Goal: Navigation & Orientation: Find specific page/section

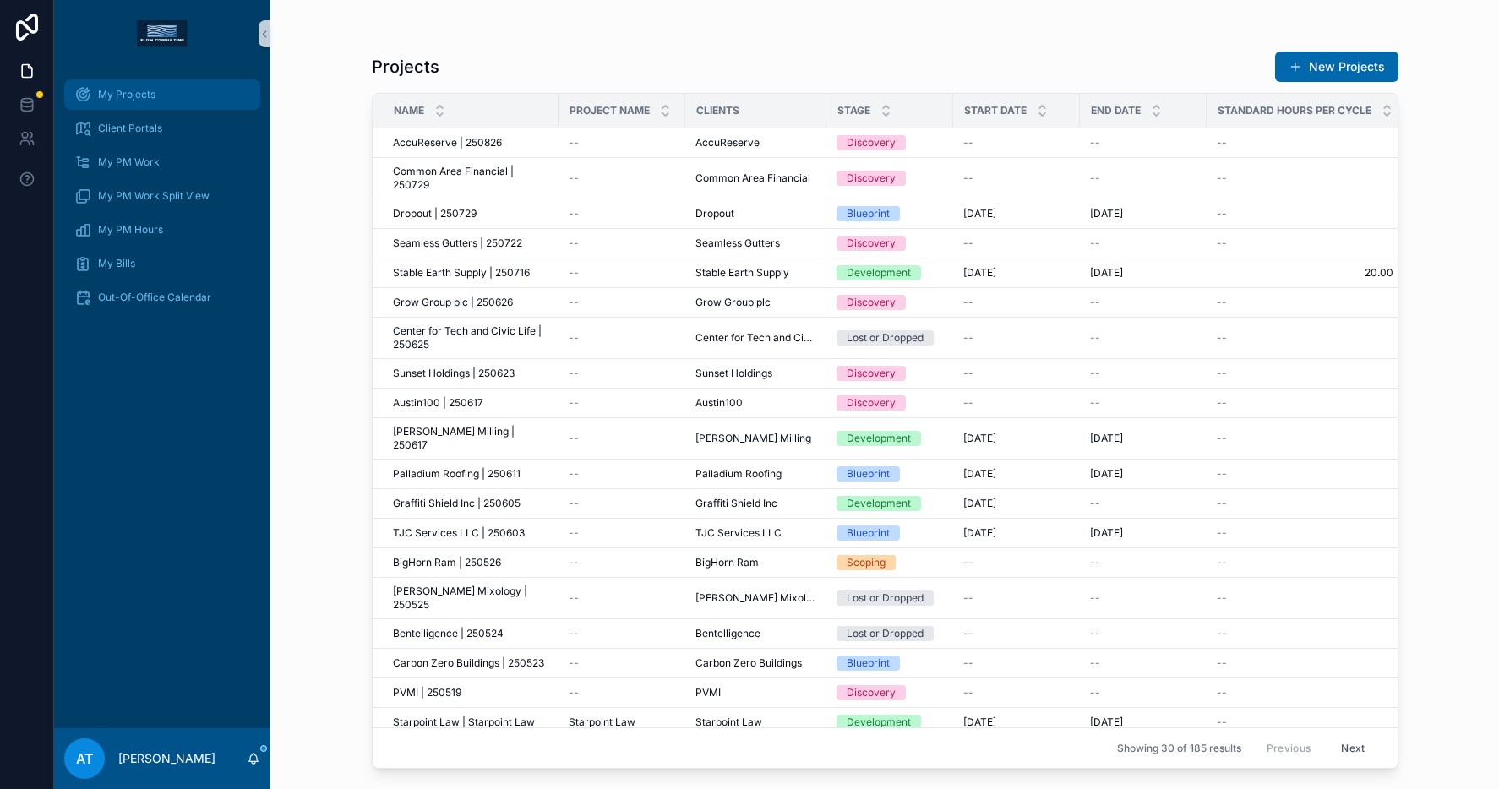
click at [161, 101] on div "My Projects" at bounding box center [162, 94] width 176 height 27
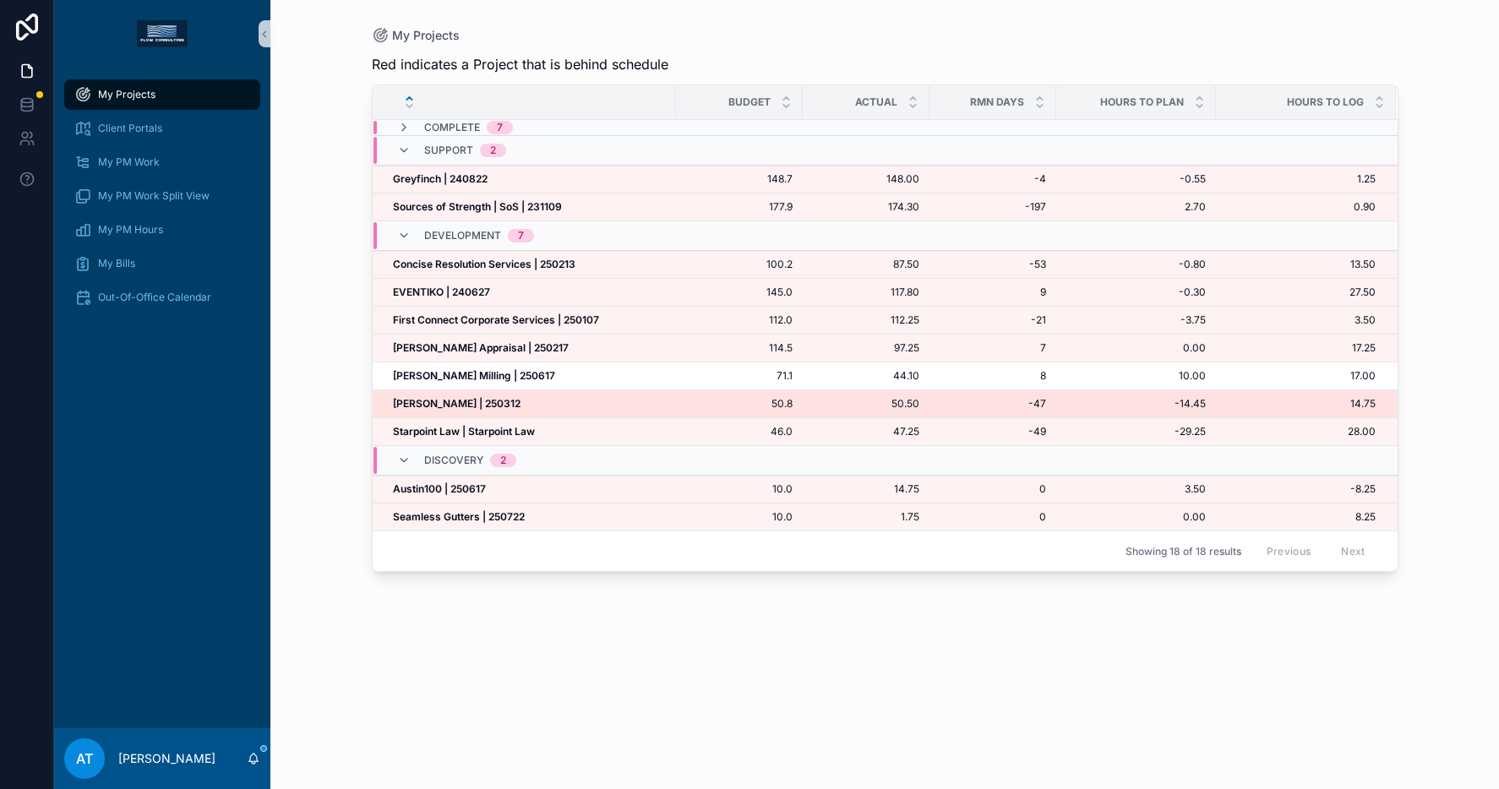
click at [486, 400] on strong "[PERSON_NAME] | 250312" at bounding box center [457, 403] width 128 height 13
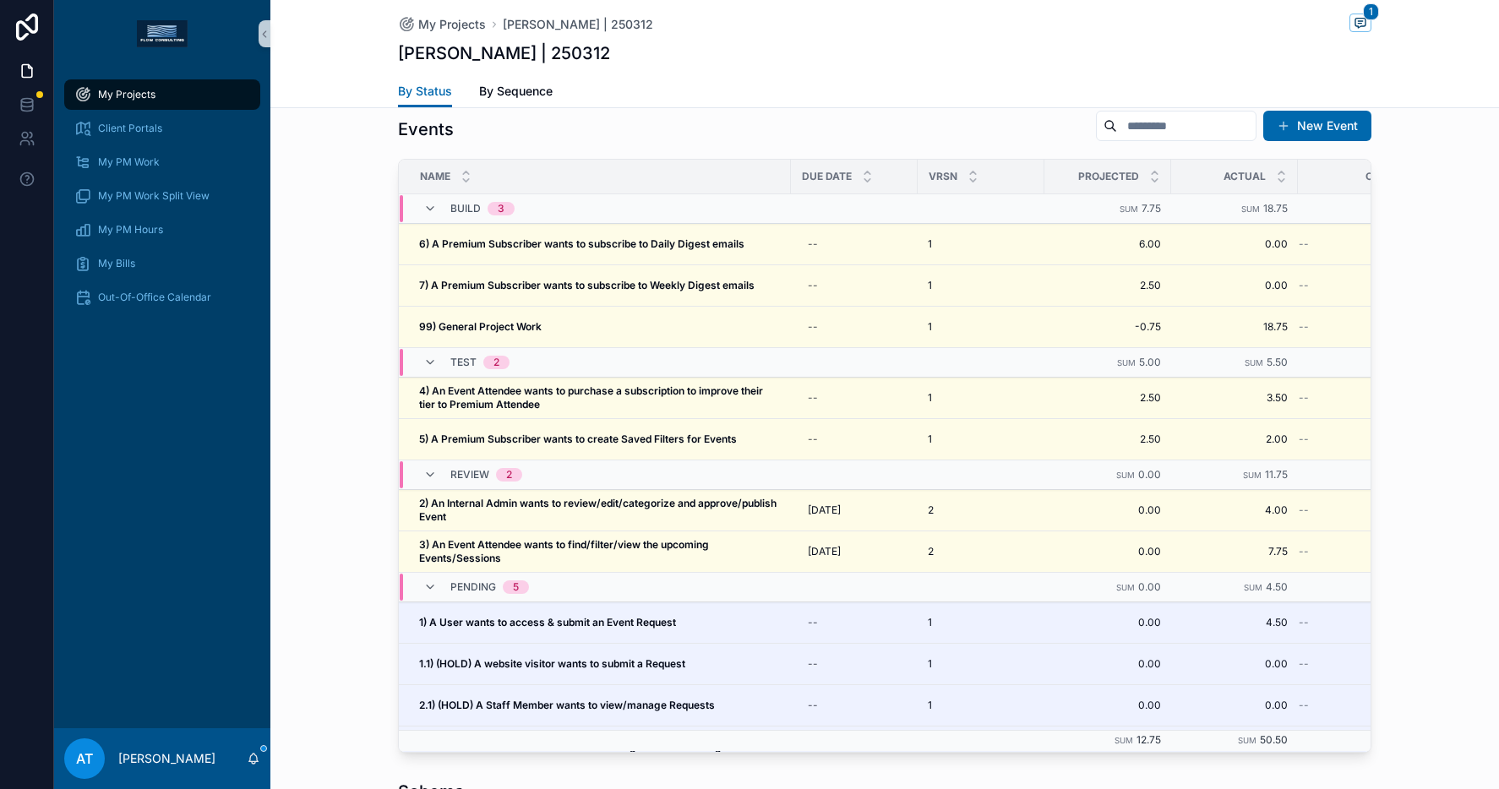
scroll to position [1533, 0]
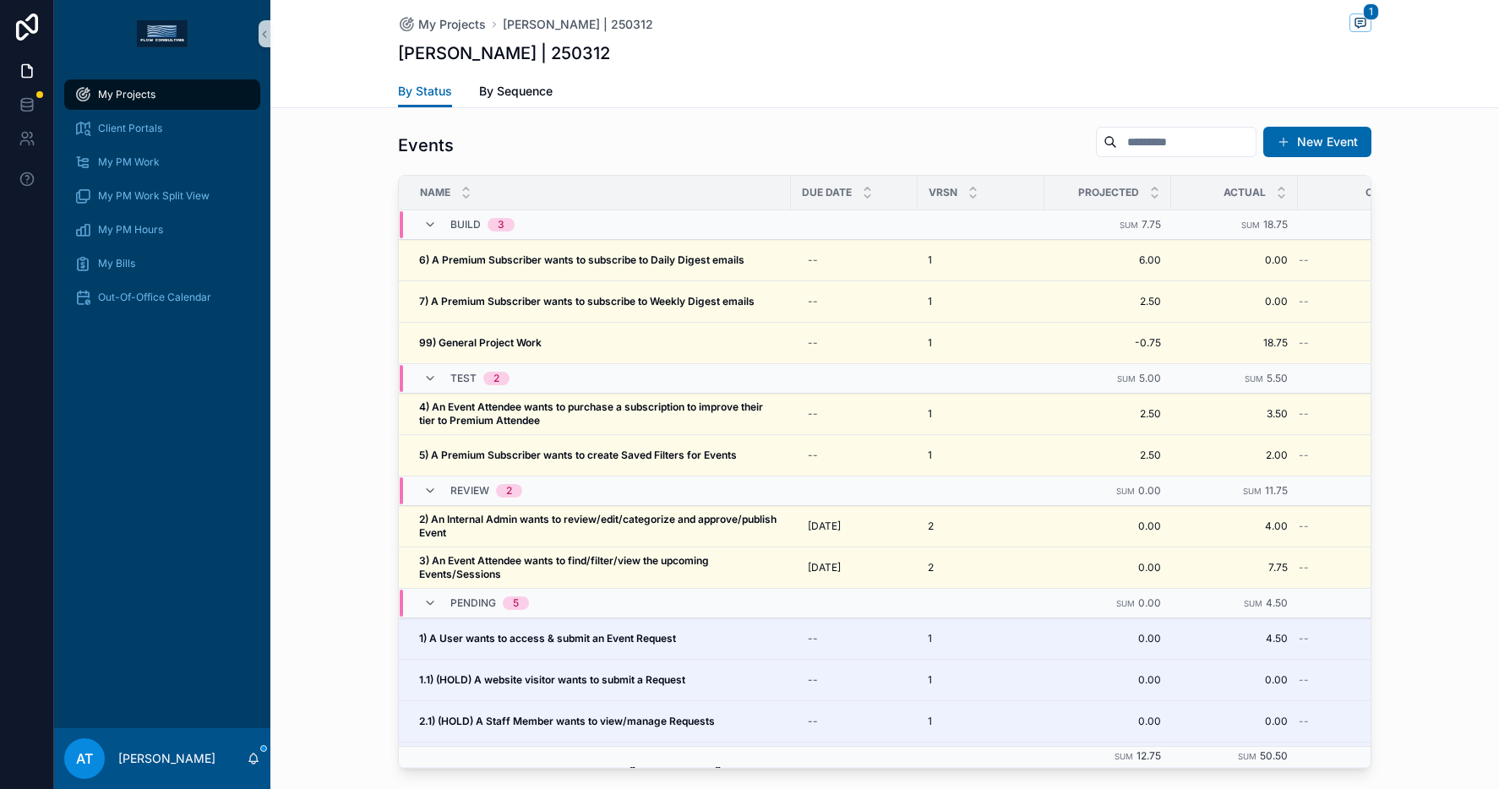
click at [136, 100] on span "My Projects" at bounding box center [126, 95] width 57 height 14
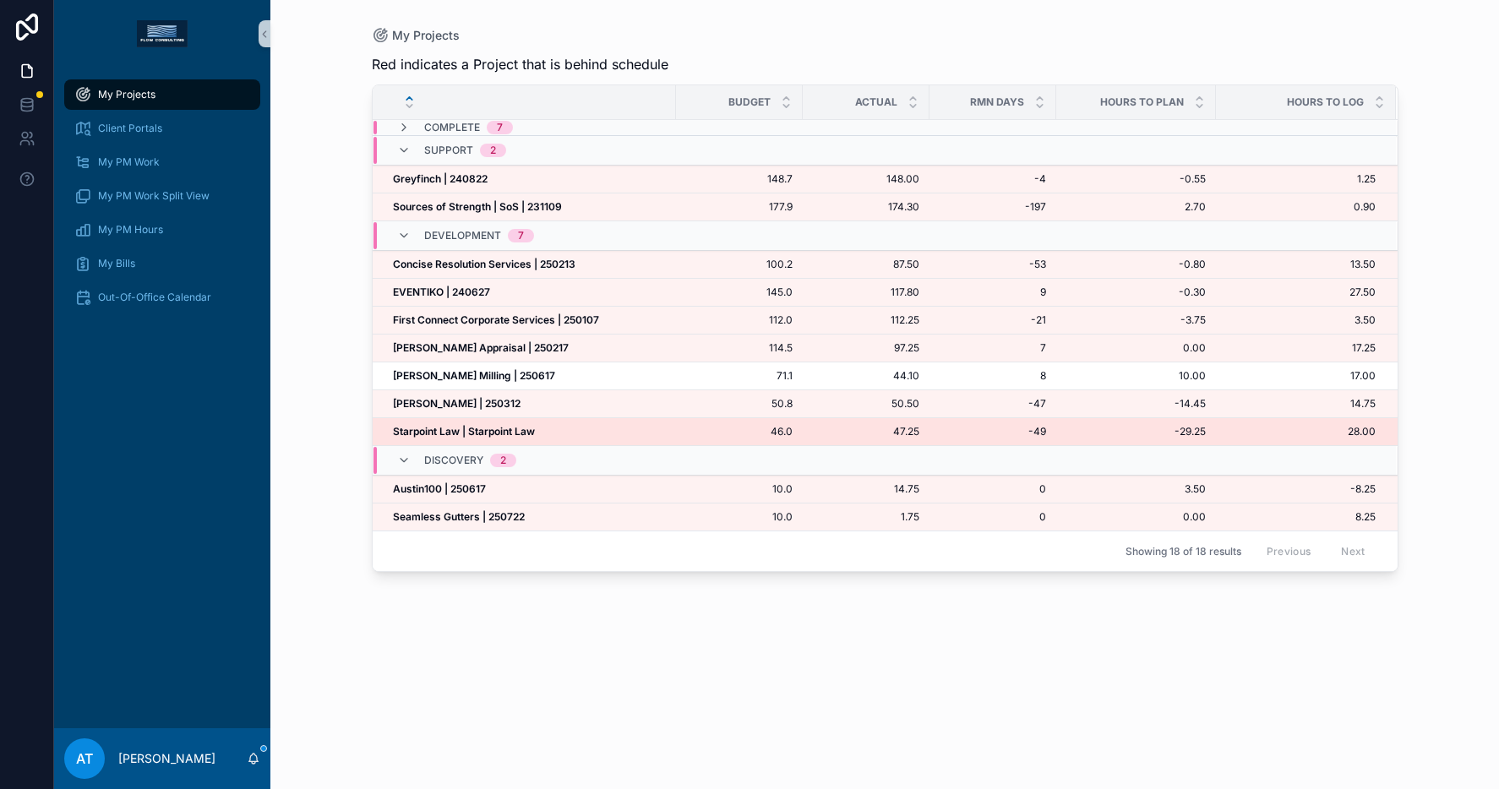
click at [513, 429] on strong "Starpoint Law | Starpoint Law" at bounding box center [464, 431] width 142 height 13
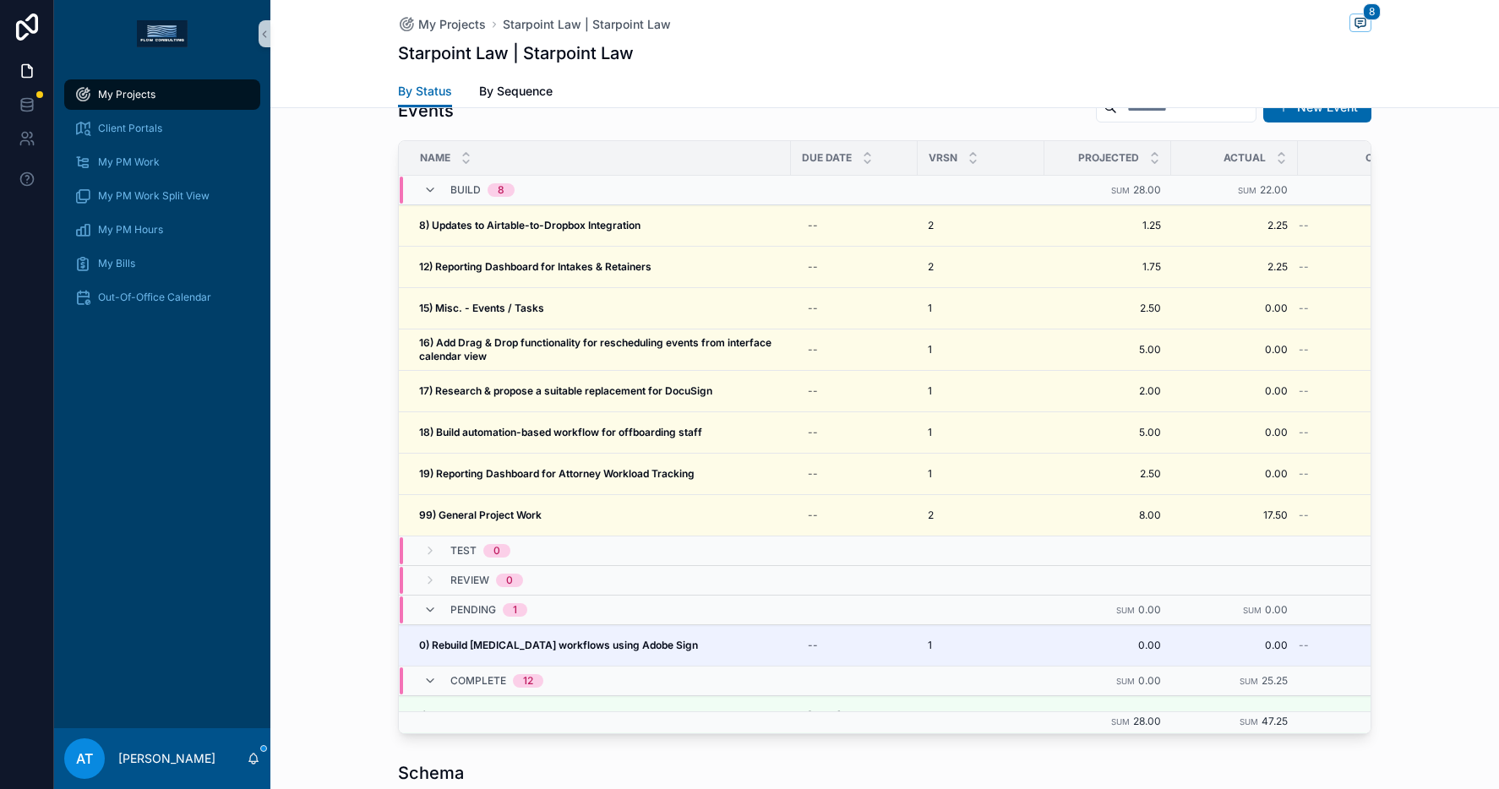
scroll to position [1607, 0]
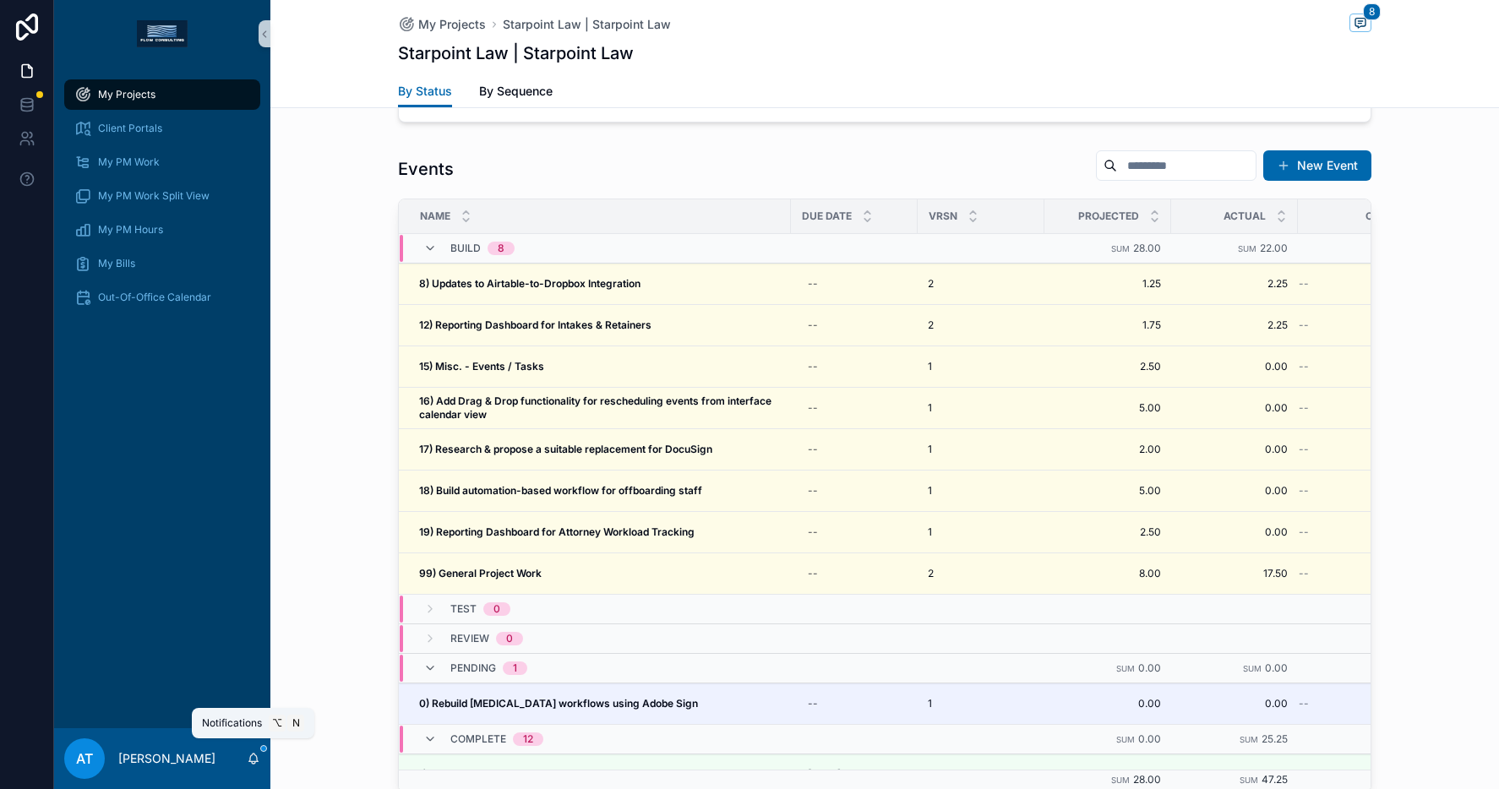
click at [249, 756] on icon "scrollable content" at bounding box center [254, 759] width 14 height 14
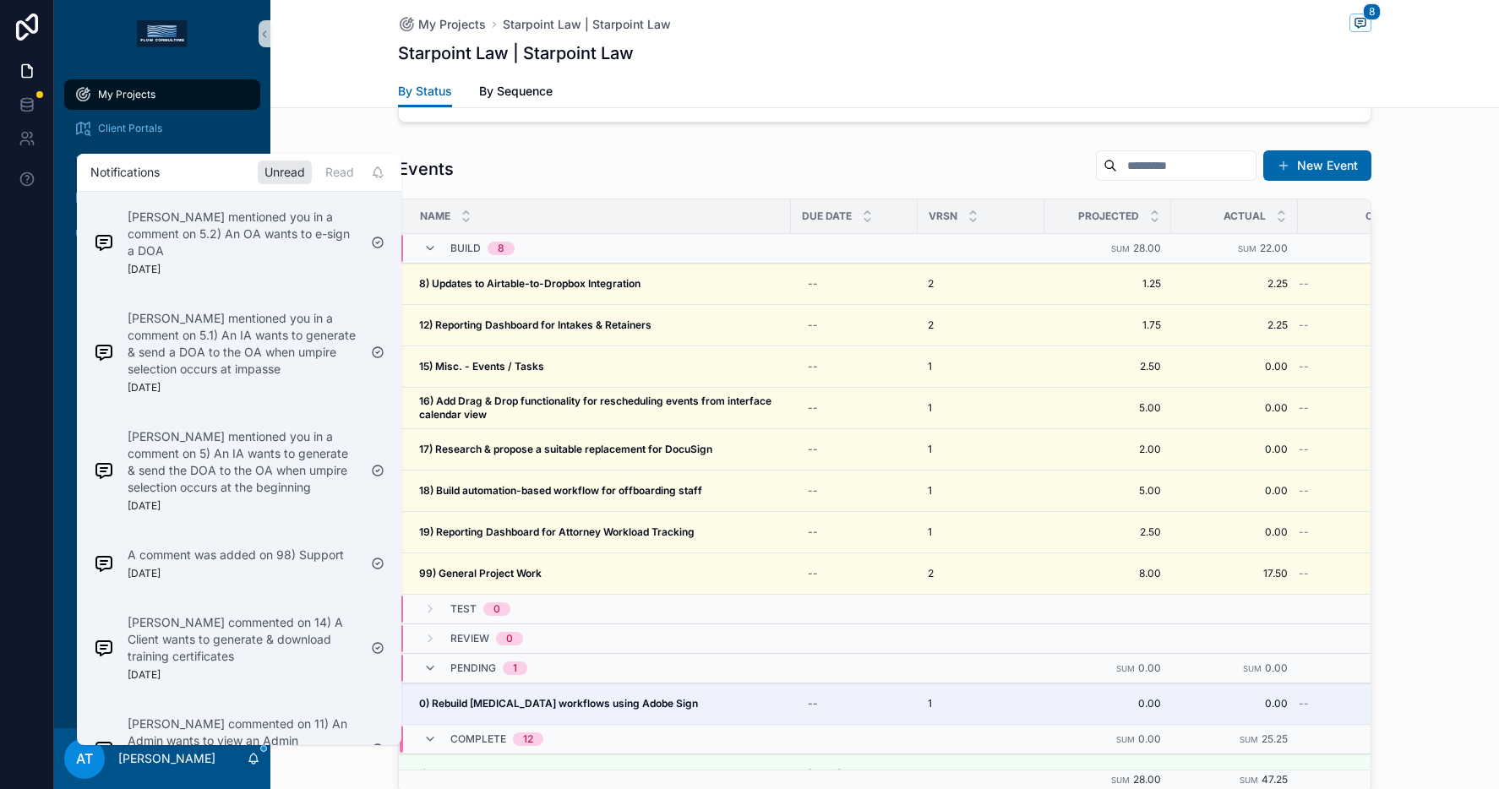
click at [249, 756] on icon "scrollable content" at bounding box center [254, 759] width 14 height 14
click at [1466, 377] on div "Events New Event Name Due Date VRSN Projected Actual Original Build 8 Sum 28.00…" at bounding box center [884, 471] width 1229 height 657
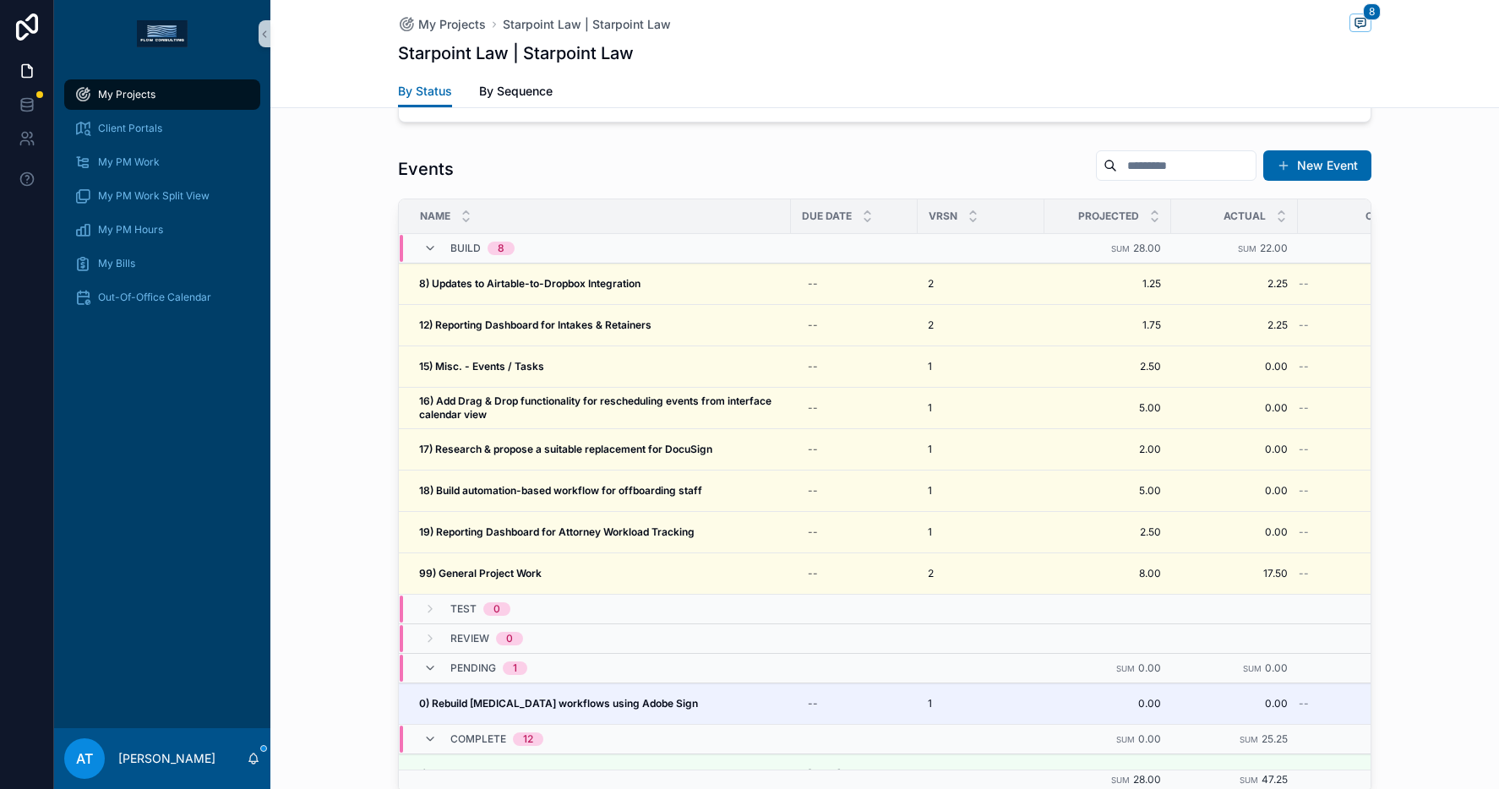
click at [133, 89] on span "My Projects" at bounding box center [126, 95] width 57 height 14
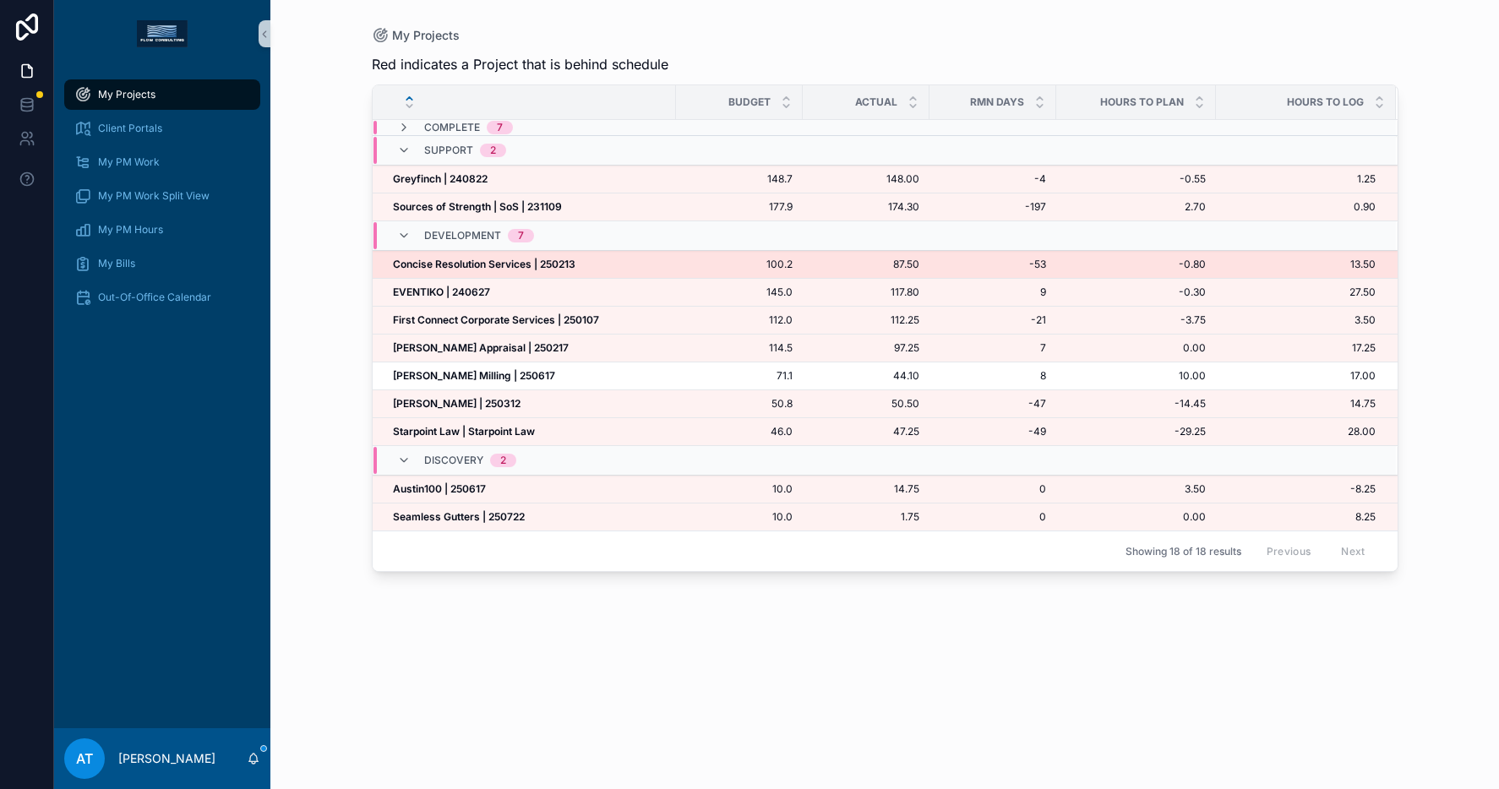
click at [494, 265] on strong "Concise Resolution Services | 250213" at bounding box center [484, 264] width 183 height 13
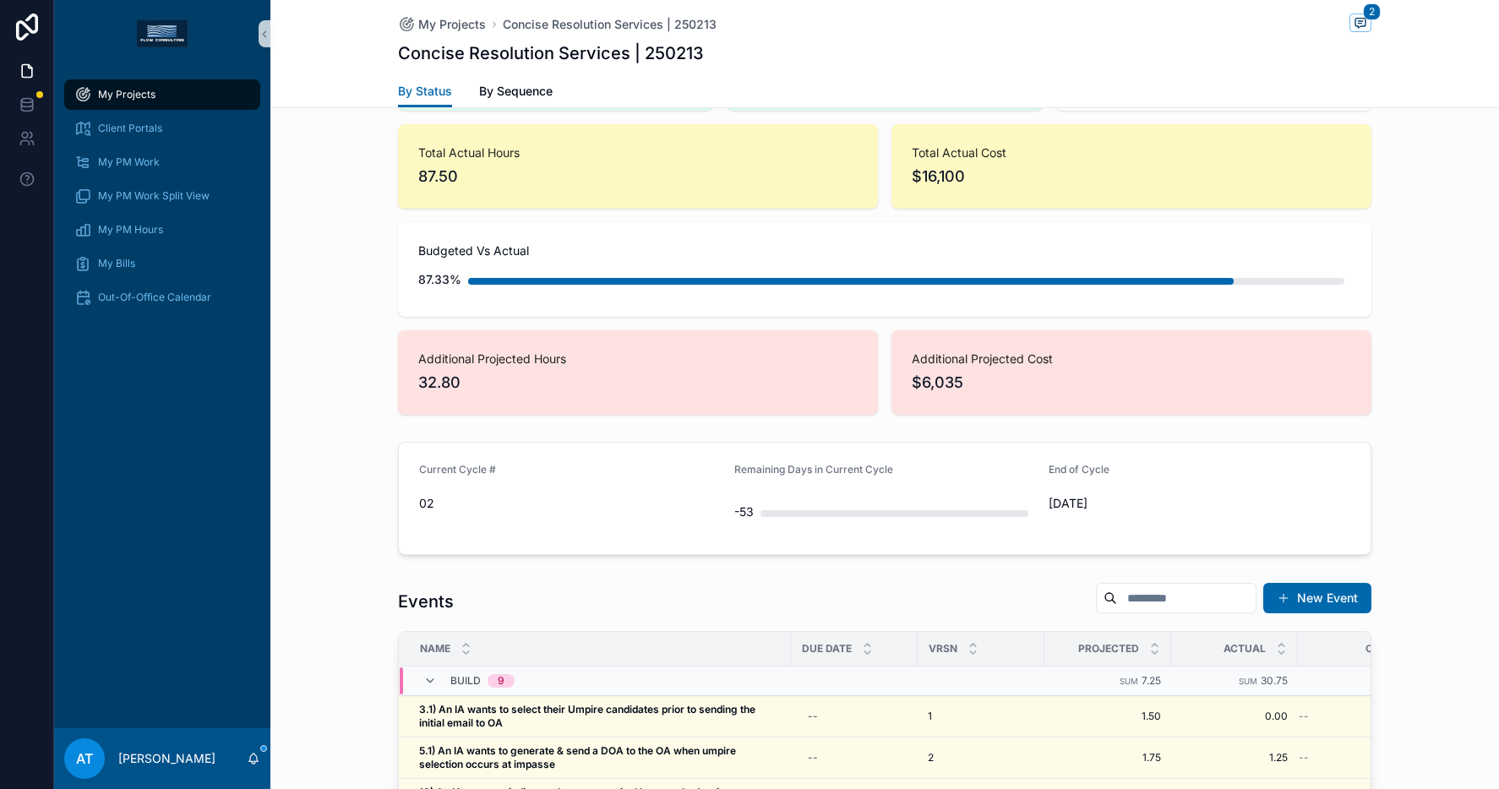
scroll to position [896, 0]
